Goal: Task Accomplishment & Management: Use online tool/utility

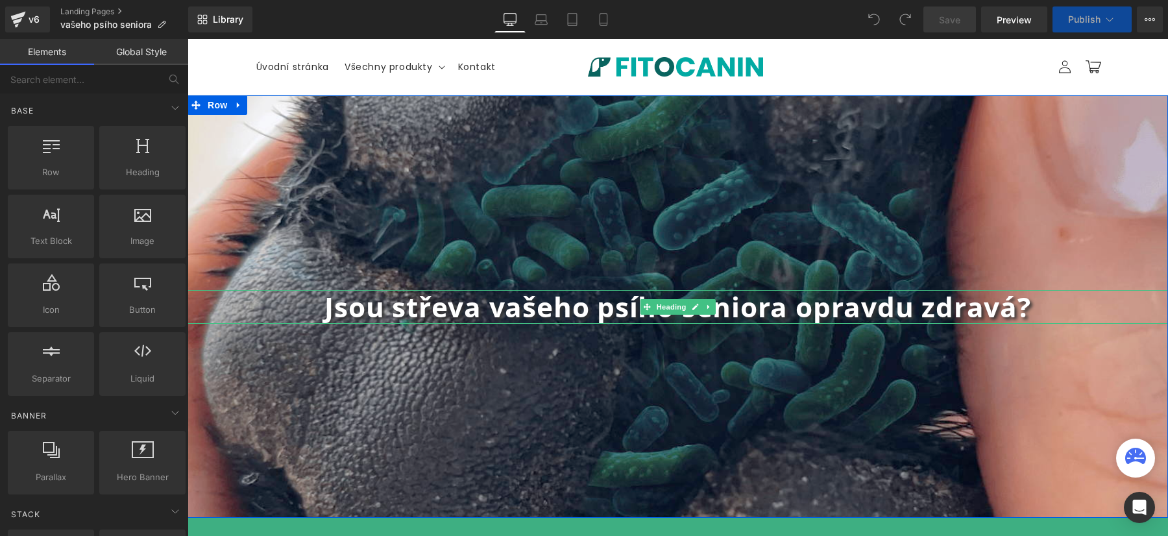
click at [543, 306] on strong "Jsou střeva vašeho psího seniora opravdu zdravá?" at bounding box center [678, 306] width 706 height 37
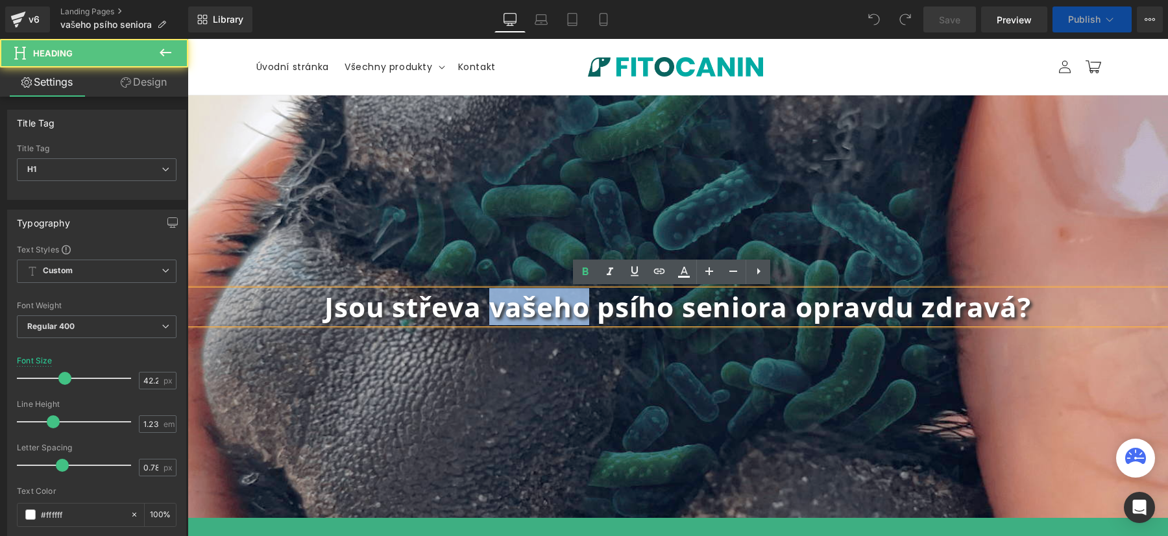
click at [543, 306] on strong "Jsou střeva vašeho psího seniora opravdu zdravá?" at bounding box center [678, 306] width 706 height 37
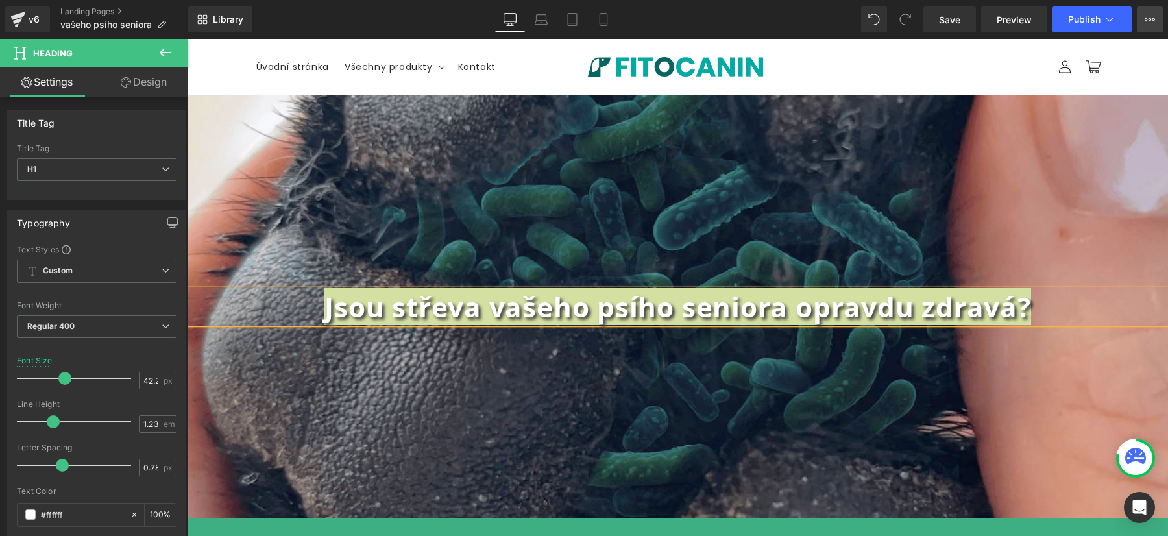
click at [1149, 22] on icon at bounding box center [1150, 19] width 10 height 10
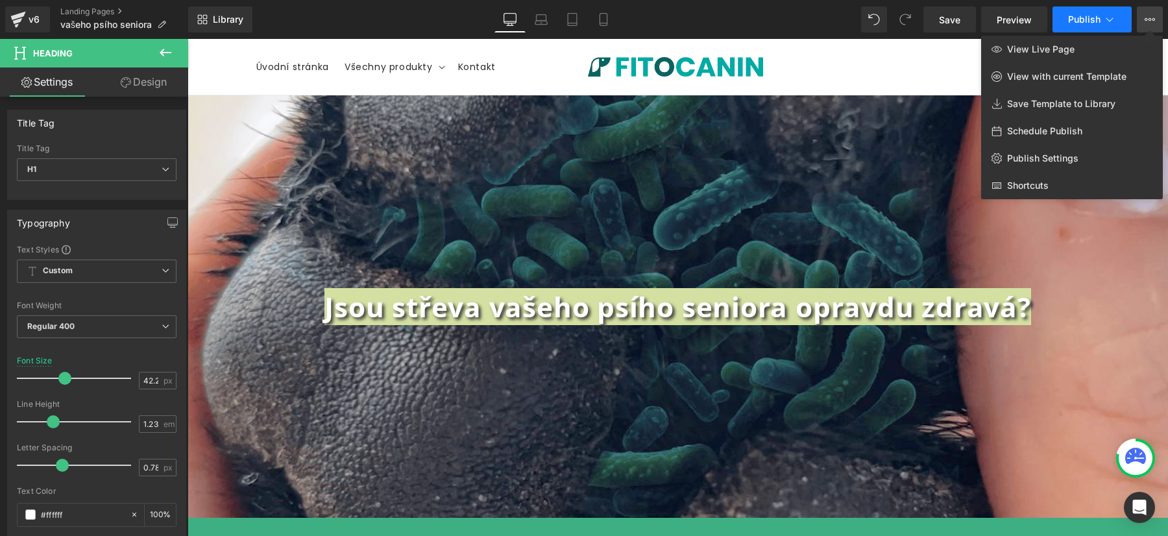
click at [1114, 15] on icon at bounding box center [1109, 19] width 13 height 13
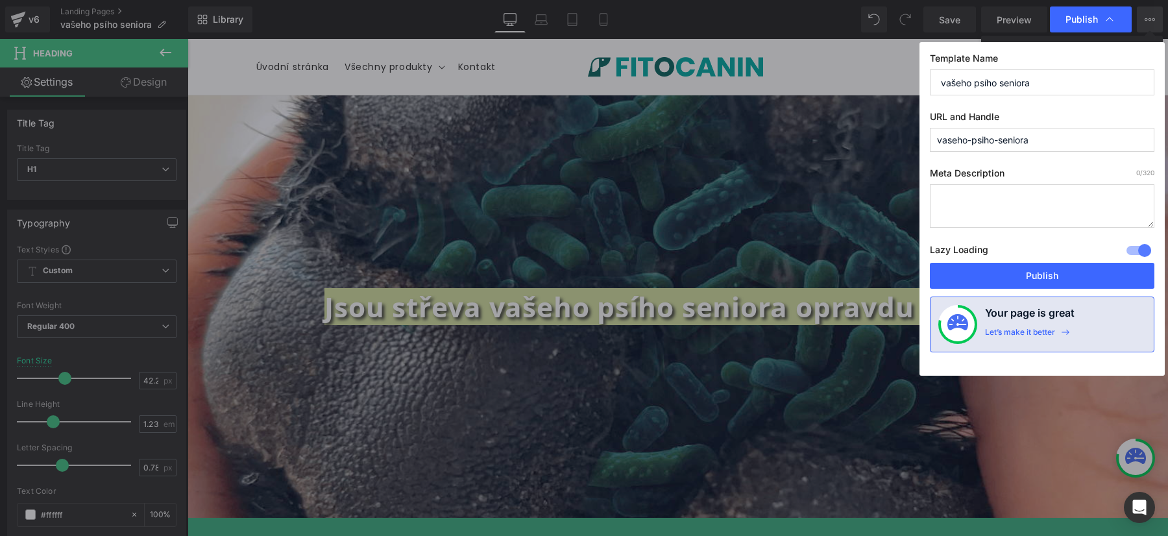
click at [940, 86] on input "vašeho psího seniora" at bounding box center [1042, 82] width 225 height 26
click at [1076, 87] on input "Senior (vašeho psího seniora" at bounding box center [1042, 82] width 225 height 26
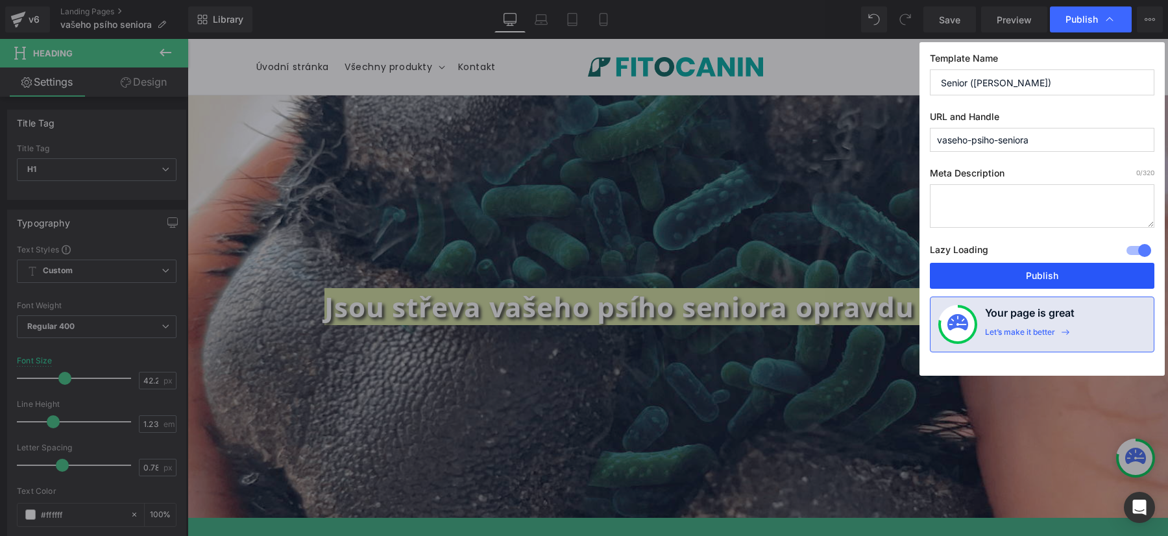
type input "Senior ([PERSON_NAME])"
click at [1042, 279] on button "Publish" at bounding box center [1042, 276] width 225 height 26
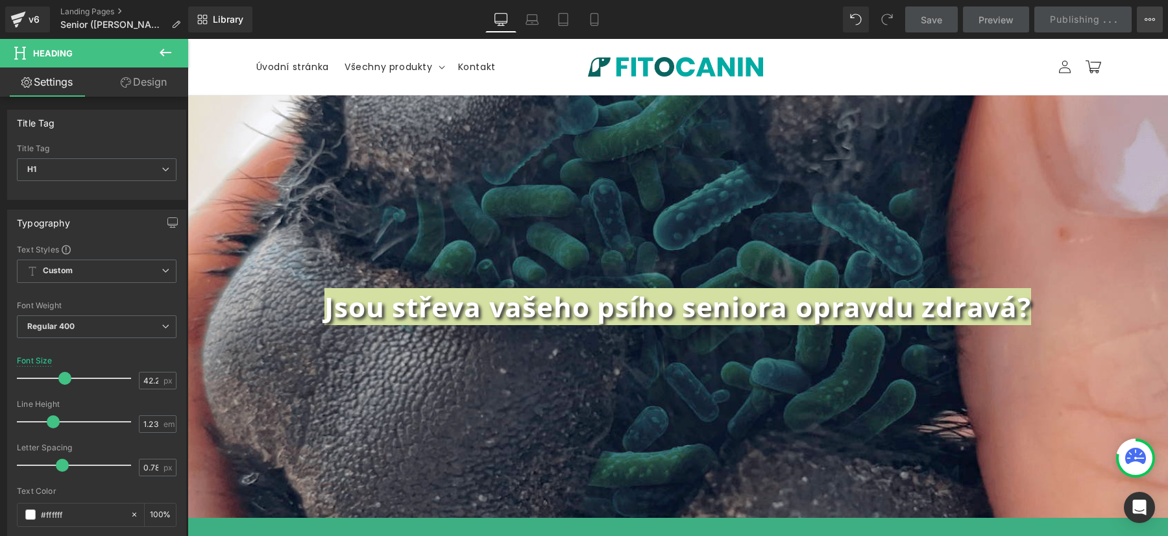
click at [1150, 20] on icon at bounding box center [1150, 19] width 3 height 3
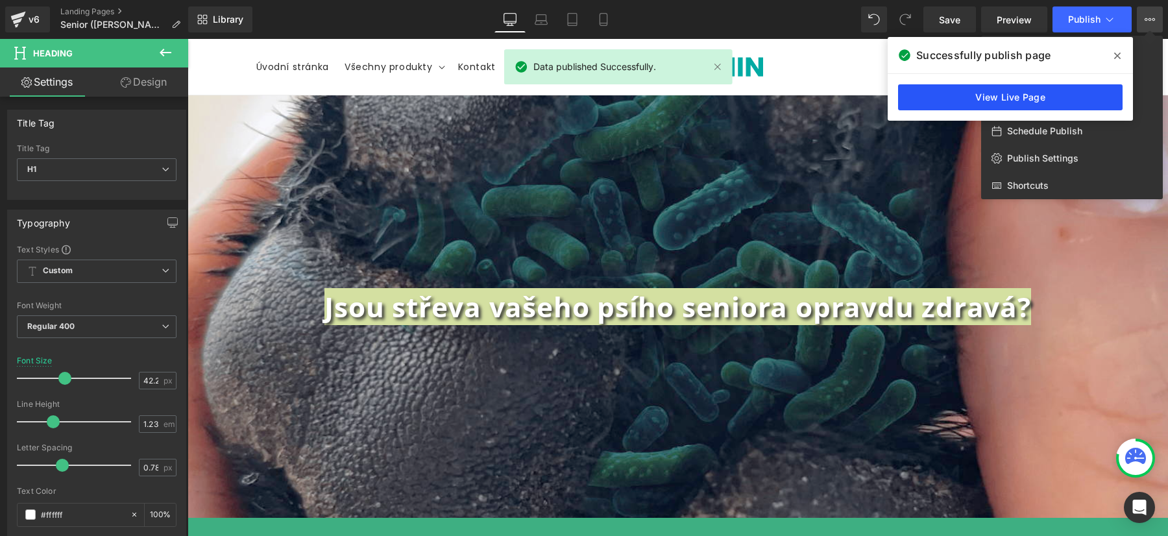
click at [1027, 95] on link "View Live Page" at bounding box center [1010, 97] width 225 height 26
